Goal: Find specific page/section: Find specific page/section

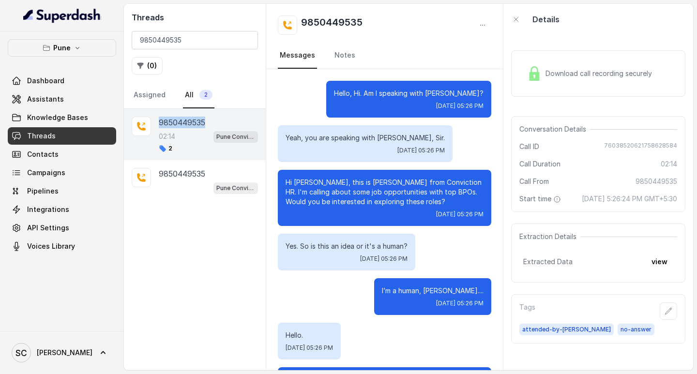
scroll to position [475, 0]
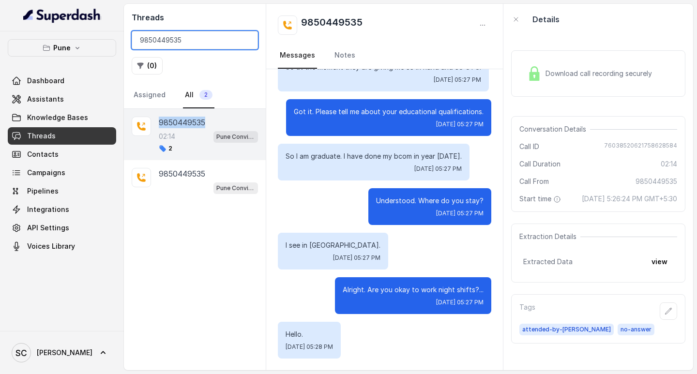
click at [247, 40] on input "9850449535" at bounding box center [195, 40] width 126 height 18
click at [247, 40] on input "search" at bounding box center [195, 40] width 126 height 18
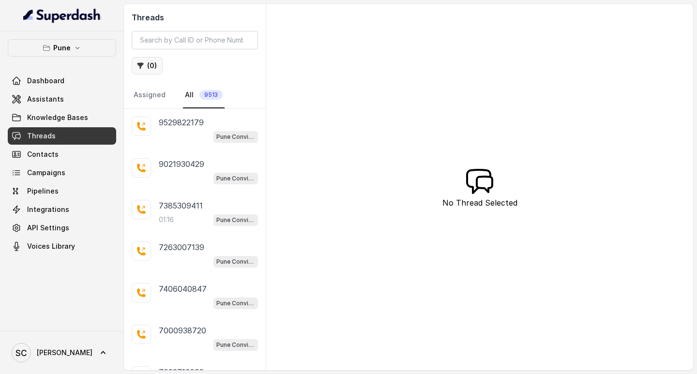
click at [142, 68] on icon "button" at bounding box center [140, 66] width 8 height 8
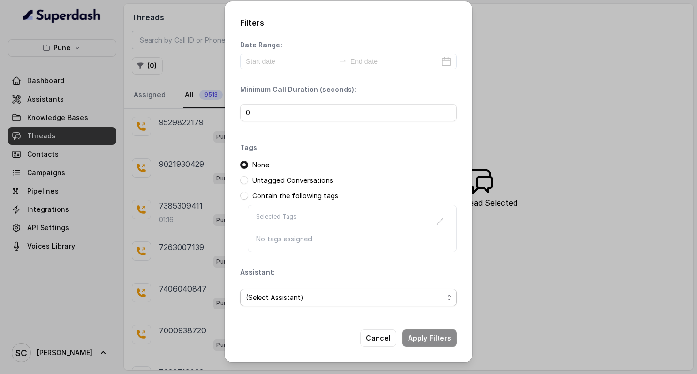
click at [269, 297] on span "(Select Assistant)" at bounding box center [344, 298] width 197 height 12
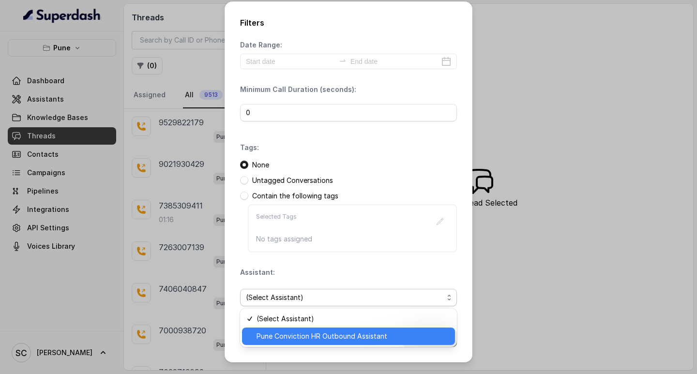
click at [273, 339] on span "Pune Conviction HR Outbound Assistant" at bounding box center [352, 336] width 193 height 12
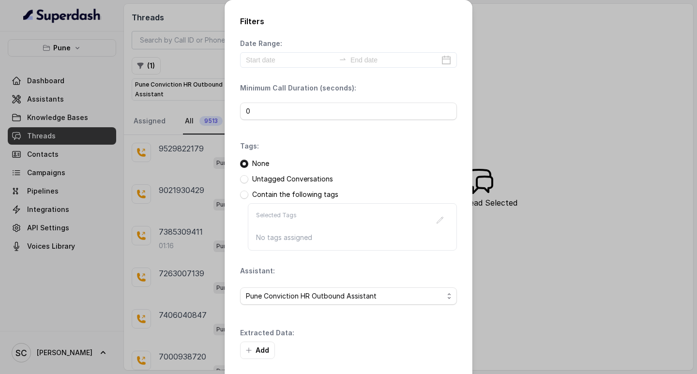
scroll to position [41, 0]
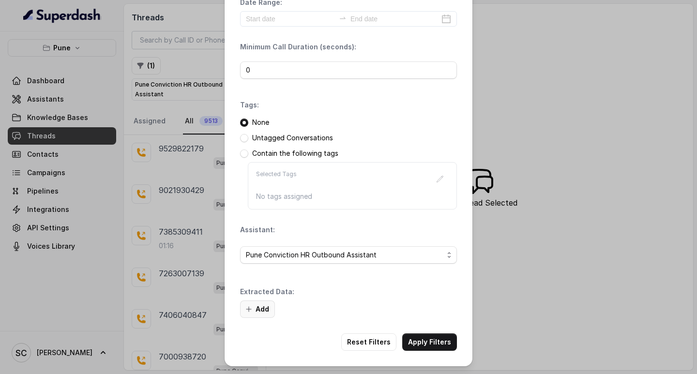
click at [254, 304] on button "Add" at bounding box center [257, 308] width 35 height 17
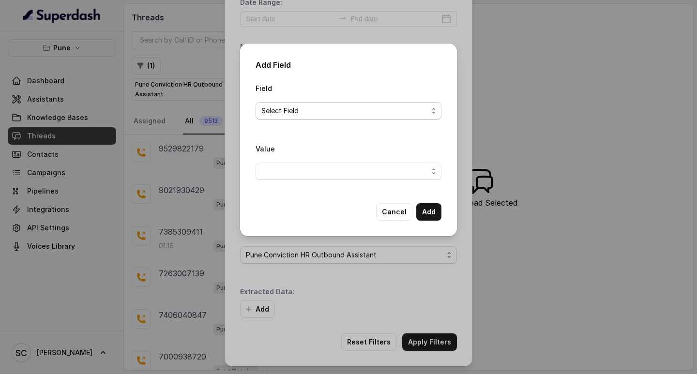
click at [293, 105] on span "Select Field" at bounding box center [344, 111] width 166 height 12
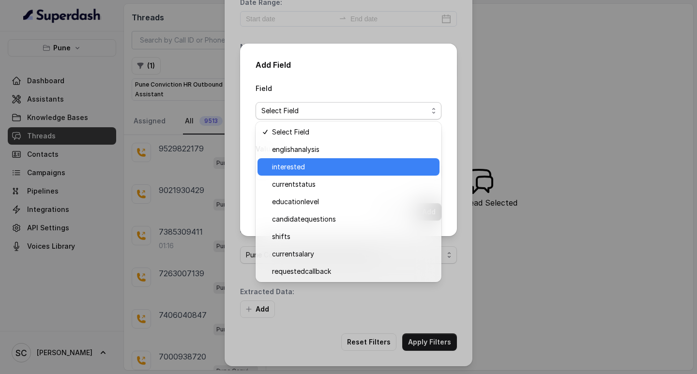
click at [309, 158] on div "interested" at bounding box center [348, 166] width 182 height 17
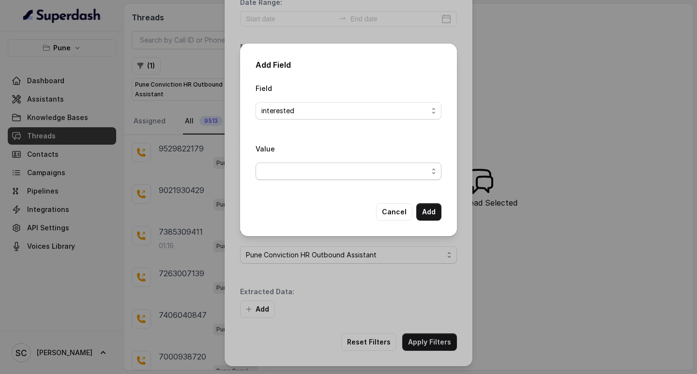
click at [304, 168] on span "button" at bounding box center [348, 171] width 186 height 17
click at [305, 165] on span "button" at bounding box center [348, 171] width 186 height 17
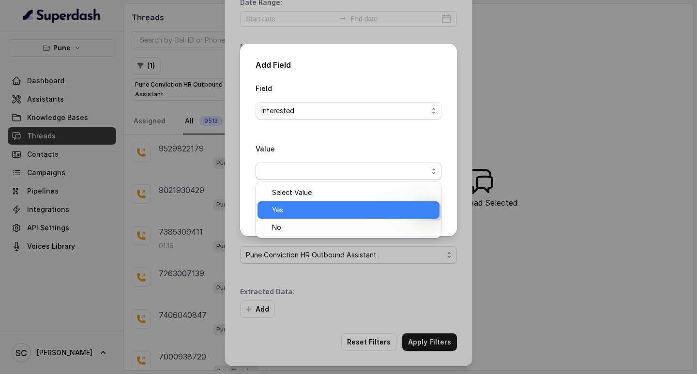
click at [291, 206] on span "Yes" at bounding box center [353, 210] width 162 height 12
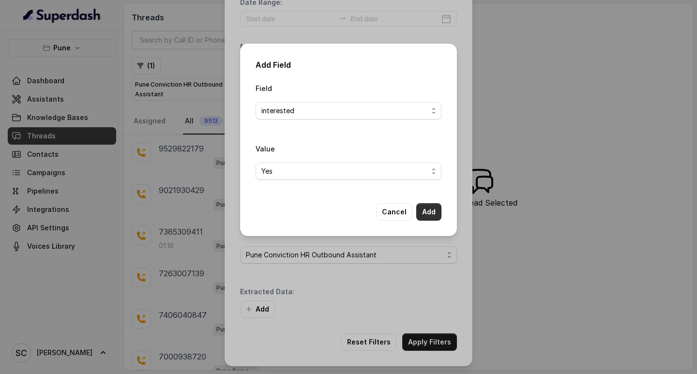
click at [430, 211] on button "Add" at bounding box center [428, 211] width 25 height 17
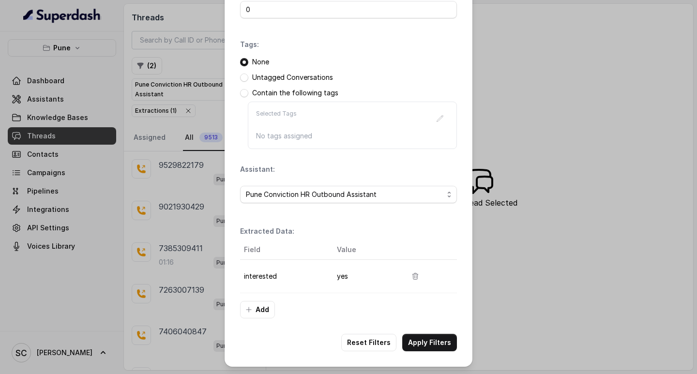
scroll to position [102, 0]
click at [425, 333] on button "Apply Filters" at bounding box center [429, 341] width 55 height 17
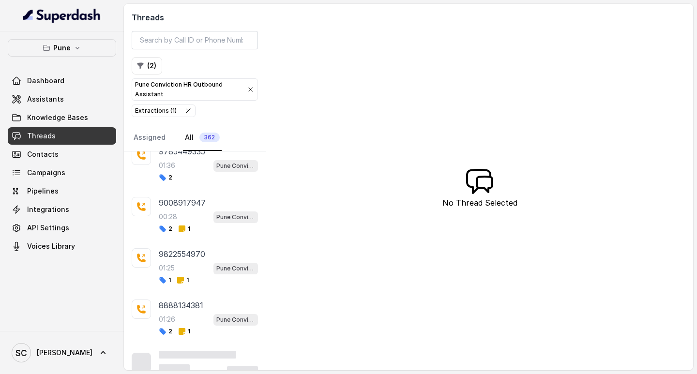
scroll to position [8026, 0]
